Goal: Navigation & Orientation: Find specific page/section

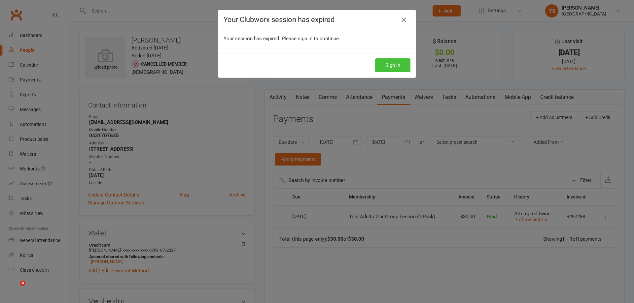
click at [394, 65] on button "Sign In" at bounding box center [392, 65] width 35 height 14
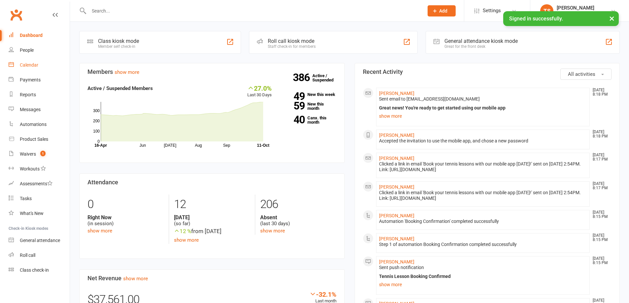
click at [27, 65] on div "Calendar" at bounding box center [29, 64] width 18 height 5
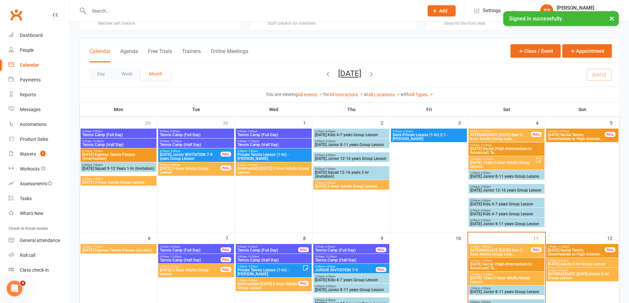
scroll to position [66, 0]
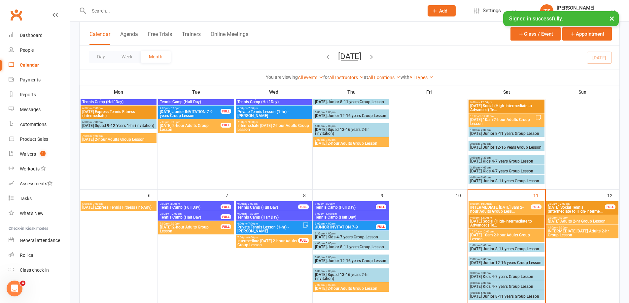
click at [558, 221] on span "[DATE] Adults 2-hr Group Lesson" at bounding box center [582, 222] width 70 height 4
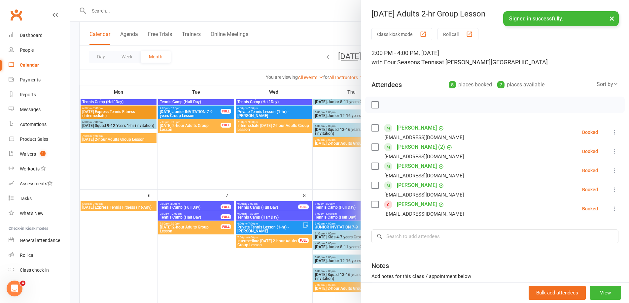
click at [279, 278] on div at bounding box center [349, 151] width 559 height 303
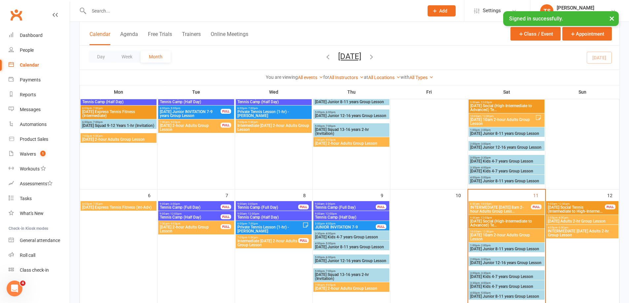
click at [584, 233] on span "INTERMEDIATE [DATE] Adults 2-hr Group Lesson" at bounding box center [582, 233] width 70 height 8
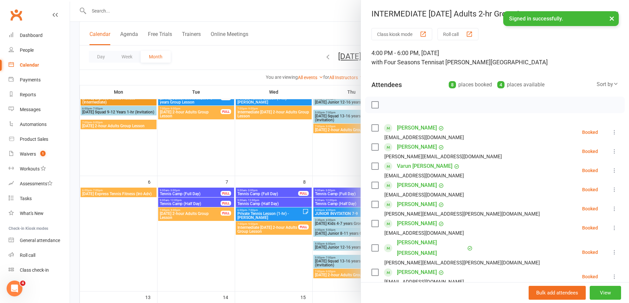
scroll to position [165, 0]
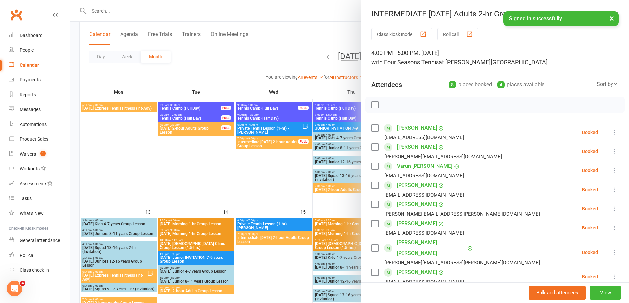
drag, startPoint x: 118, startPoint y: 275, endPoint x: 122, endPoint y: 278, distance: 4.9
click at [118, 275] on div at bounding box center [349, 151] width 559 height 303
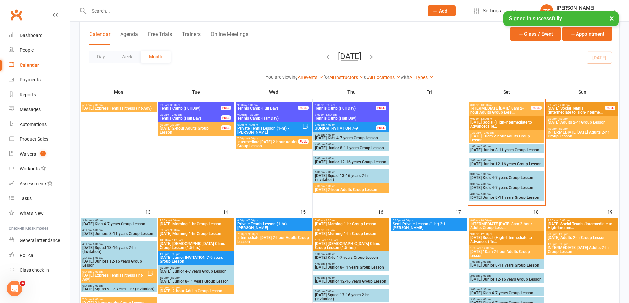
click at [126, 274] on span "[DATE] Express Tennis Fitness (Int-Adv)" at bounding box center [114, 278] width 65 height 8
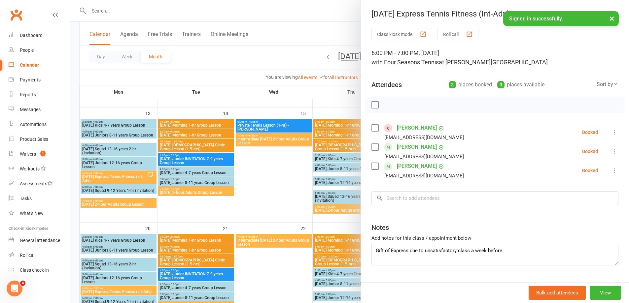
scroll to position [264, 0]
click at [121, 203] on div at bounding box center [349, 151] width 559 height 303
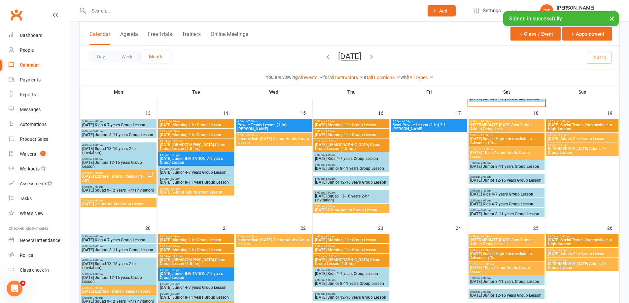
click at [125, 204] on span "[DATE] 2-hour Adults Group Lesson" at bounding box center [118, 204] width 73 height 4
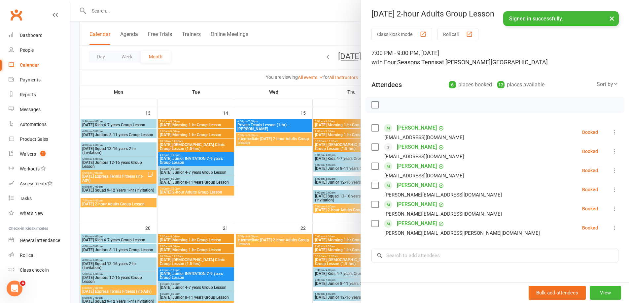
drag, startPoint x: 209, startPoint y: 216, endPoint x: 208, endPoint y: 212, distance: 4.2
click at [209, 216] on div at bounding box center [349, 151] width 559 height 303
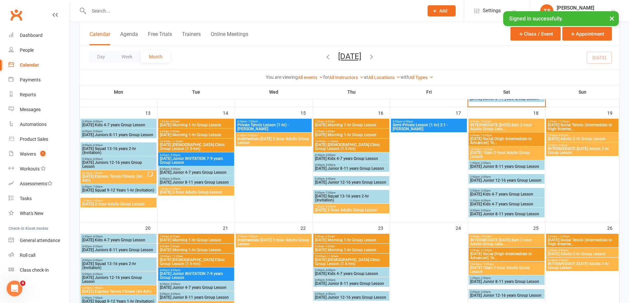
click at [197, 189] on span "7:00pm - 9:00pm" at bounding box center [195, 188] width 73 height 3
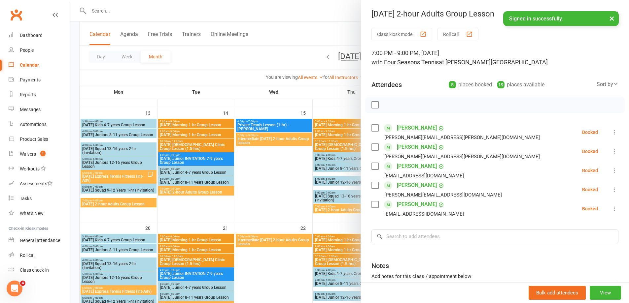
click at [285, 139] on div at bounding box center [349, 151] width 559 height 303
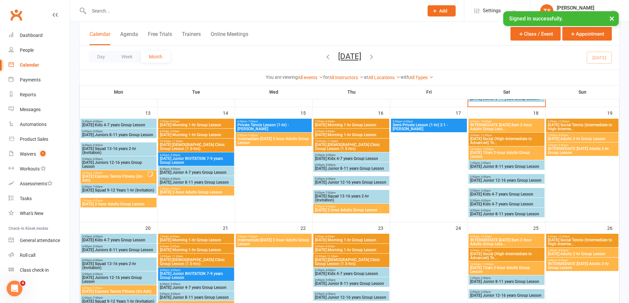
click at [285, 139] on span "Intermediate [DATE] 2-hour Adults Group Lesson" at bounding box center [273, 141] width 73 height 8
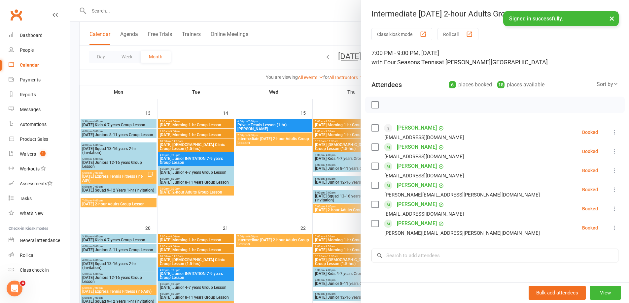
drag, startPoint x: 256, startPoint y: 202, endPoint x: 295, endPoint y: 193, distance: 40.4
click at [257, 201] on div at bounding box center [349, 151] width 559 height 303
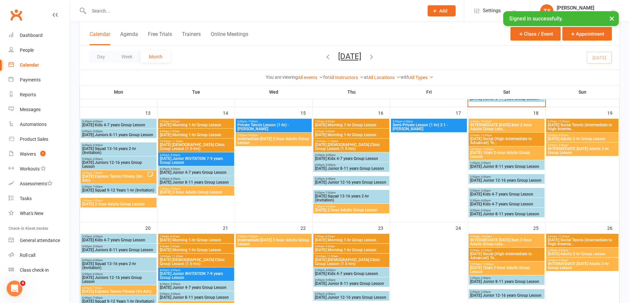
click at [341, 207] on div "7:00pm - 9:00pm [DATE] 2-hour Adults Group Lesson" at bounding box center [351, 209] width 76 height 10
